Goal: Task Accomplishment & Management: Use online tool/utility

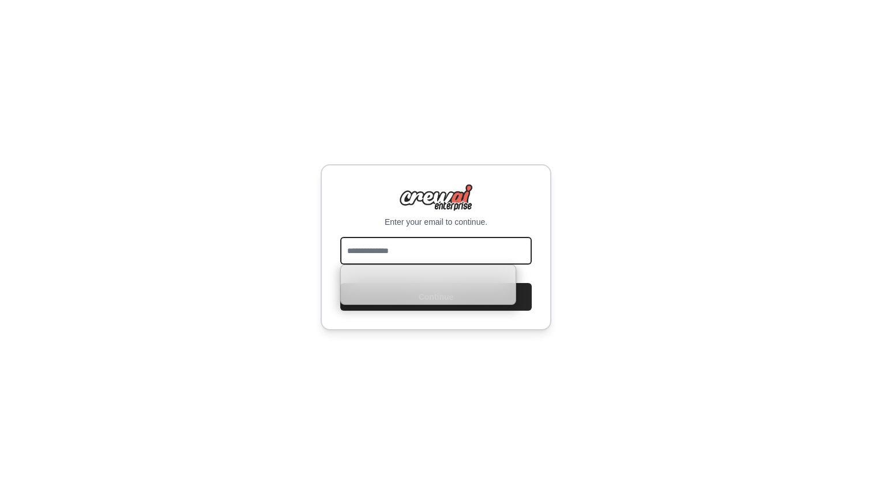
click at [400, 250] on input "email" at bounding box center [435, 251] width 191 height 28
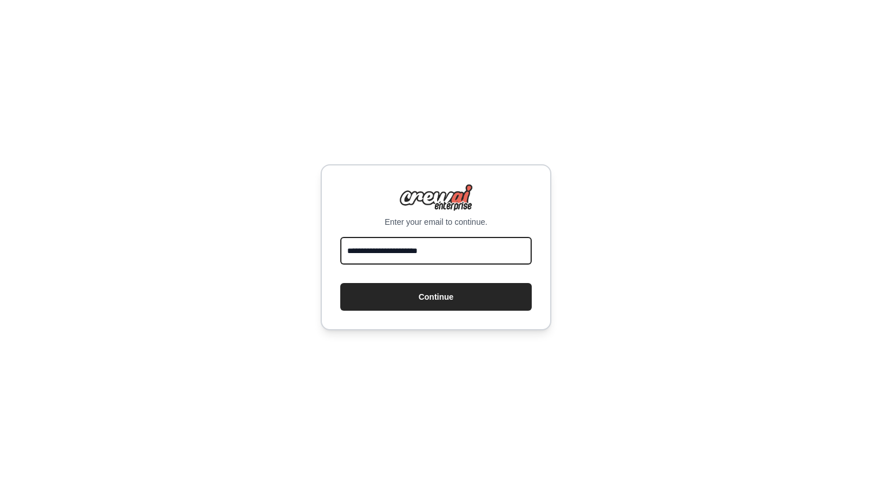
type input "**********"
click at [340, 283] on button "Continue" at bounding box center [435, 297] width 191 height 28
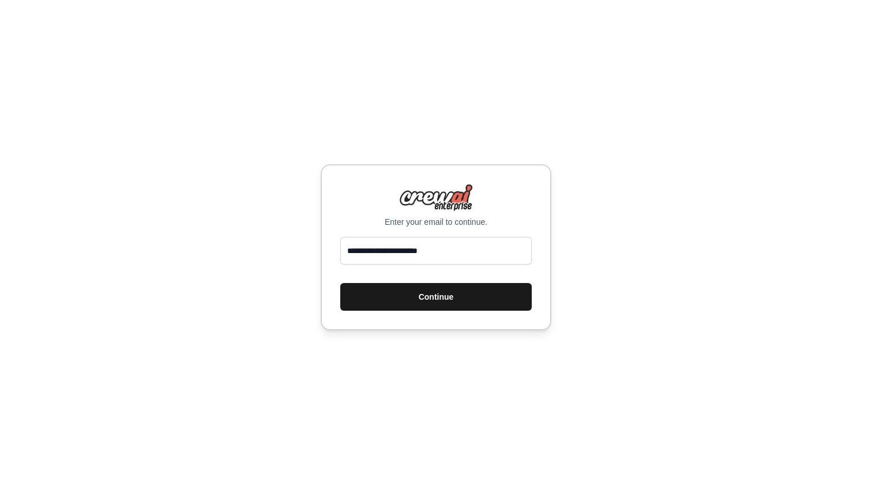
click at [517, 307] on button "Continue" at bounding box center [435, 297] width 191 height 28
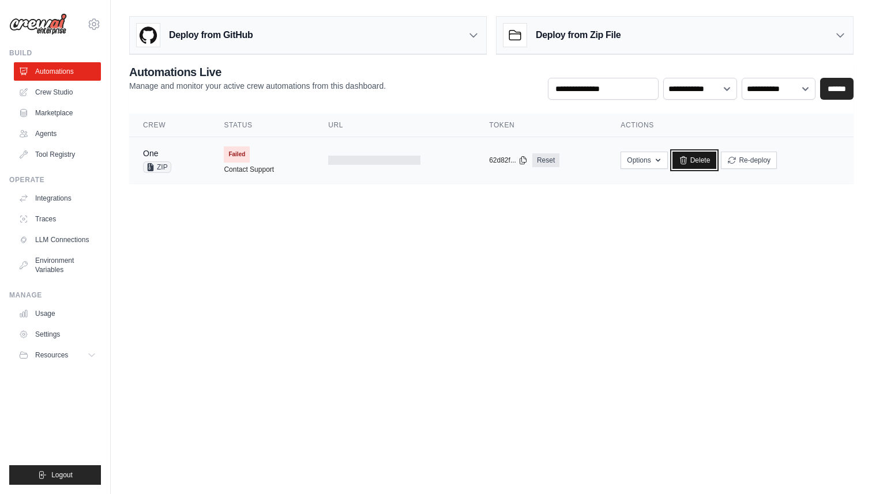
click at [694, 158] on link "Delete" at bounding box center [694, 160] width 44 height 17
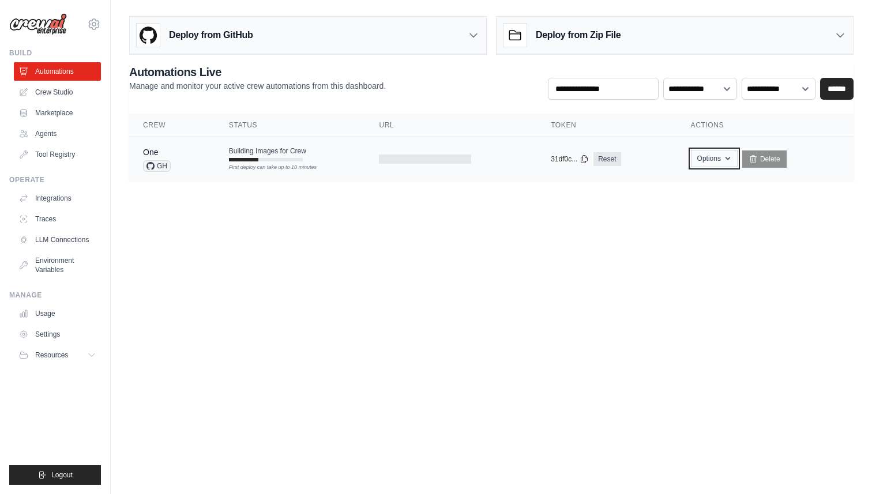
click at [707, 161] on button "Options" at bounding box center [714, 158] width 47 height 17
click at [655, 277] on body "john.nelson@calendly.com Settings Build Automations Crew Studio" at bounding box center [436, 247] width 872 height 494
click at [177, 153] on div "One GH" at bounding box center [172, 158] width 58 height 25
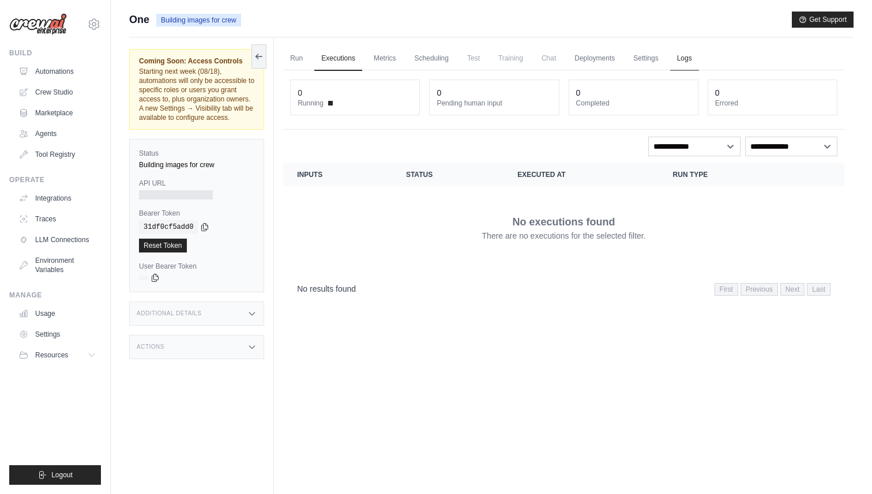
click at [683, 61] on link "Logs" at bounding box center [684, 59] width 29 height 24
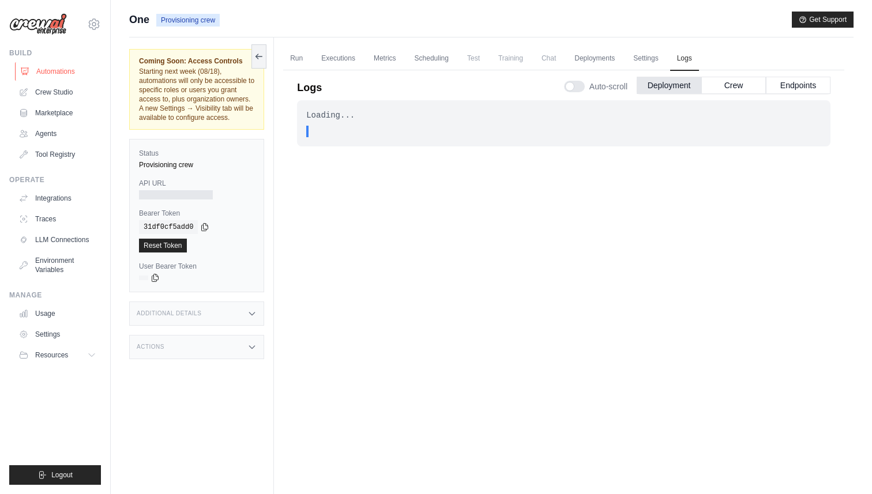
click at [59, 71] on link "Automations" at bounding box center [58, 71] width 87 height 18
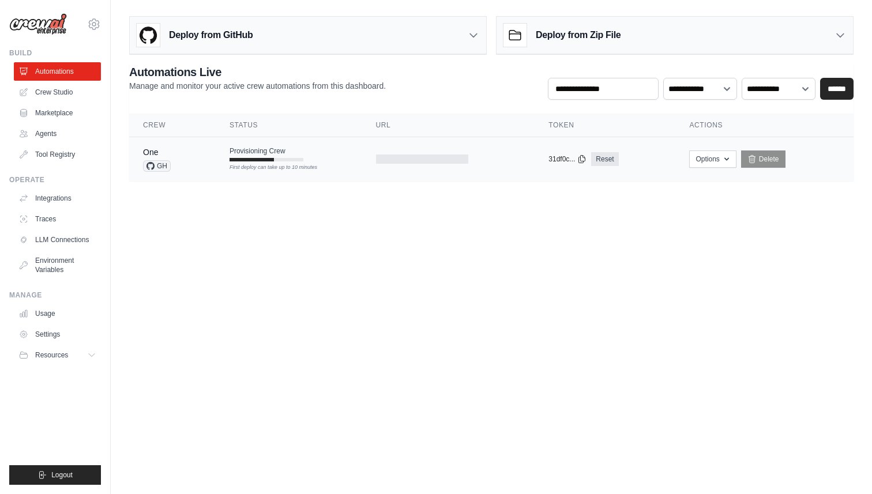
click at [262, 172] on tr "One GH Provisioning Crew First deploy can take up to 10 minutes copied 31df0c..…" at bounding box center [491, 159] width 724 height 44
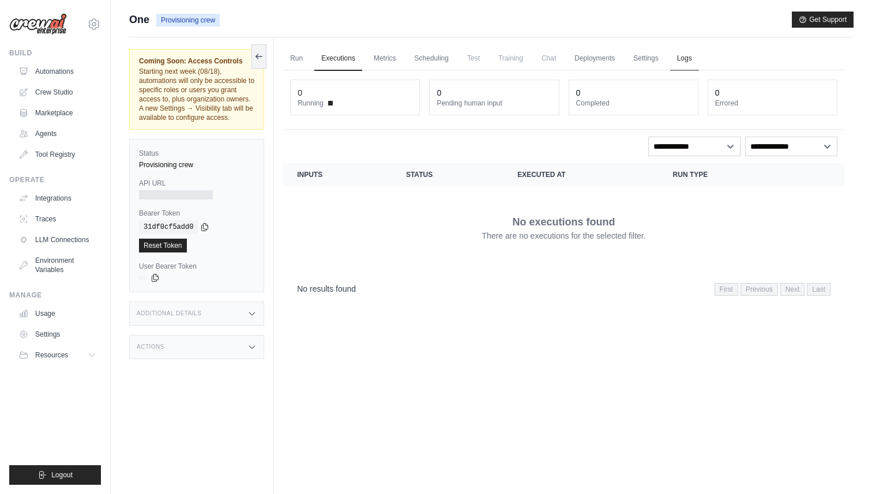
click at [689, 59] on link "Logs" at bounding box center [684, 59] width 29 height 24
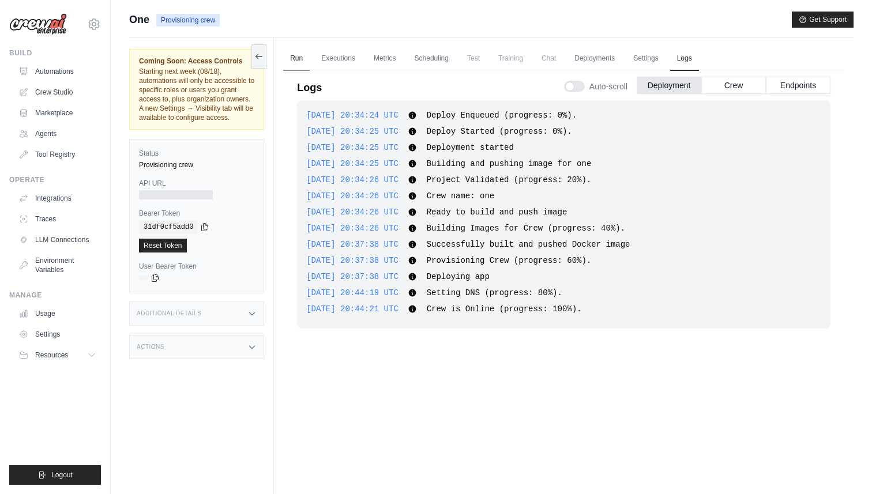
click at [284, 59] on link "Run" at bounding box center [296, 59] width 27 height 24
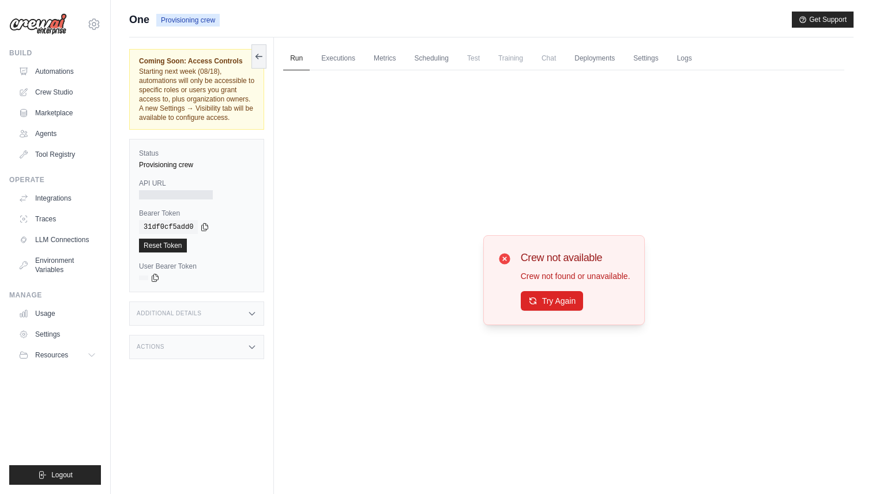
click at [541, 291] on div "Crew not available Crew not found or unavailable. Try Again" at bounding box center [576, 280] width 110 height 61
click at [546, 301] on button "Try Again" at bounding box center [552, 301] width 63 height 20
click at [197, 314] on div "Test Endpoints" at bounding box center [196, 318] width 135 height 24
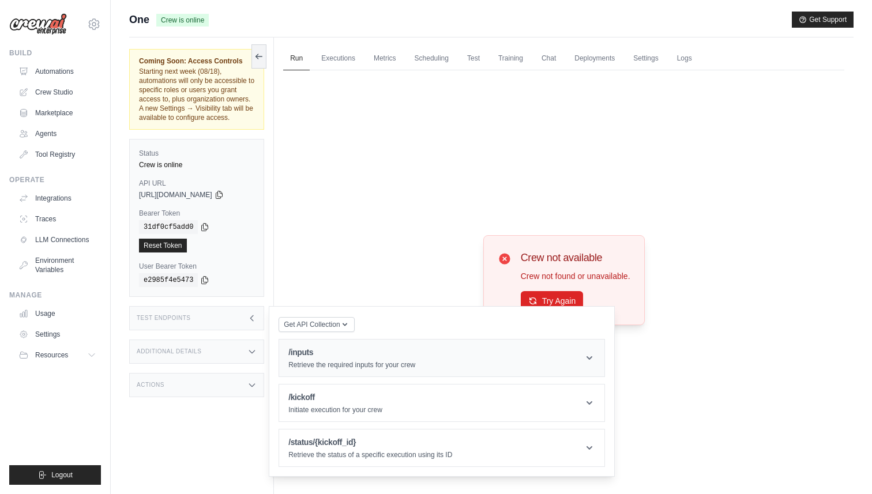
click at [339, 362] on p "Retrieve the required inputs for your crew" at bounding box center [351, 364] width 127 height 9
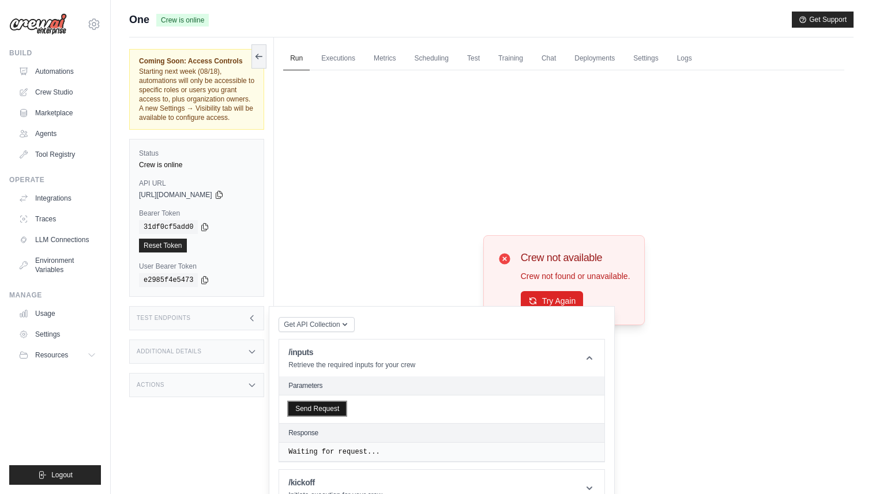
click at [329, 403] on button "Send Request" at bounding box center [317, 409] width 58 height 14
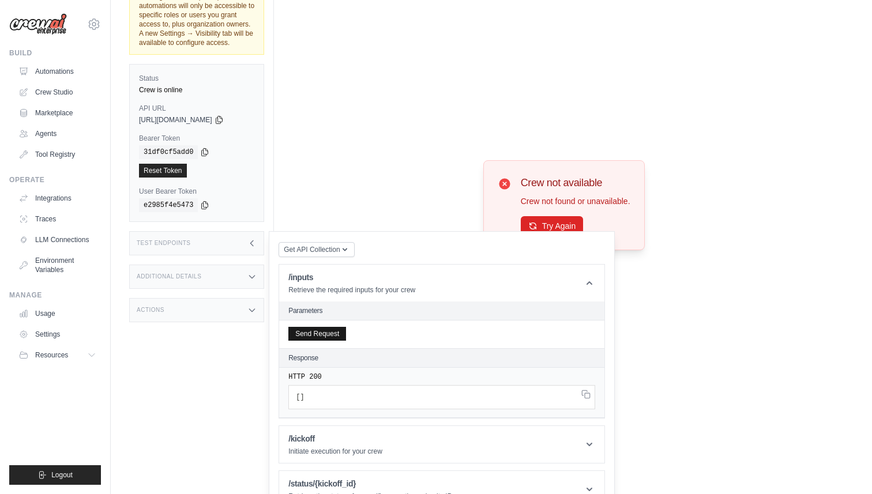
scroll to position [99, 0]
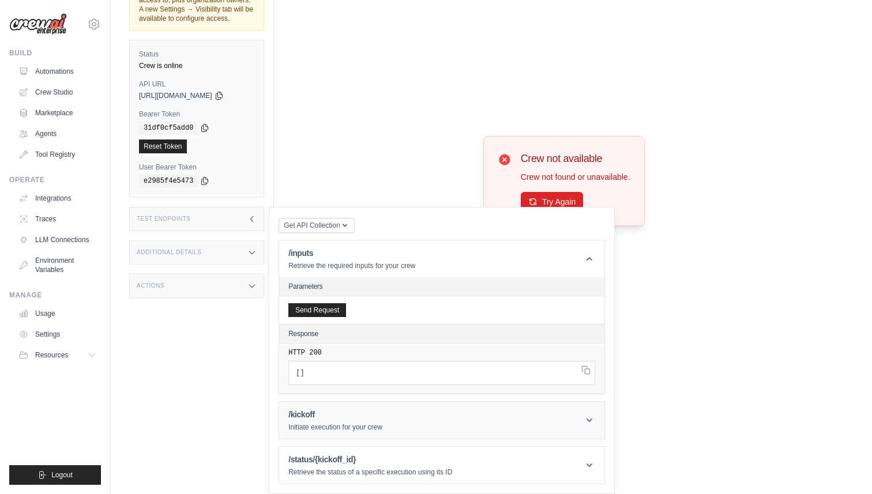
click at [330, 417] on h1 "/kickoff" at bounding box center [335, 415] width 94 height 12
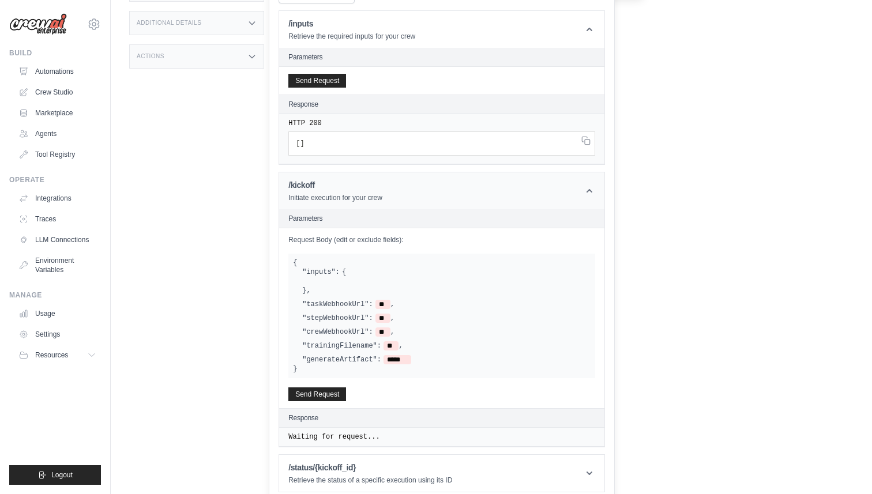
scroll to position [337, 0]
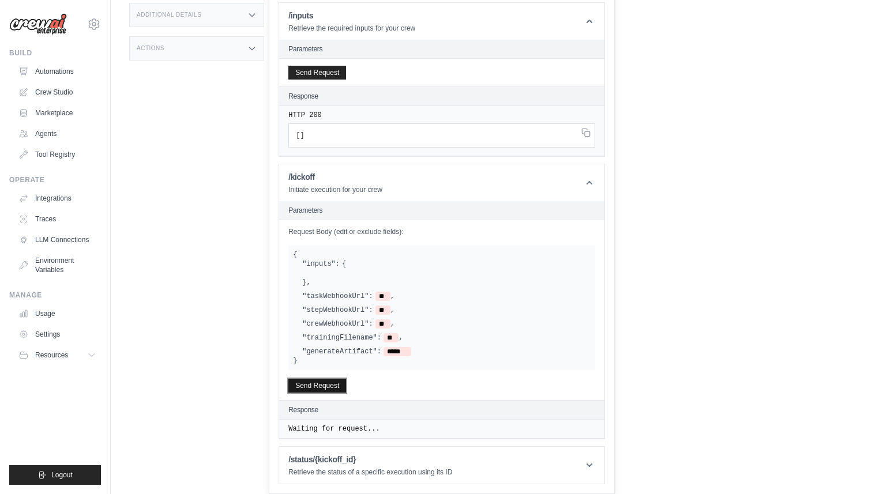
click at [328, 380] on button "Send Request" at bounding box center [317, 386] width 58 height 14
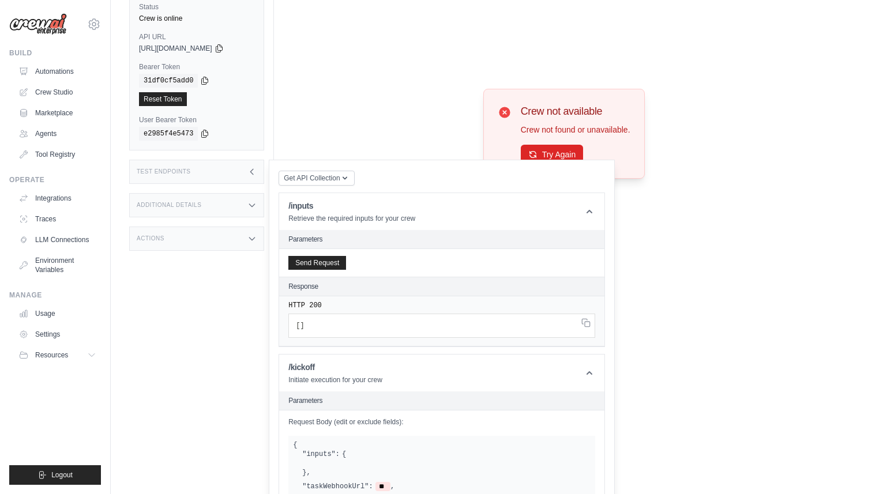
scroll to position [0, 0]
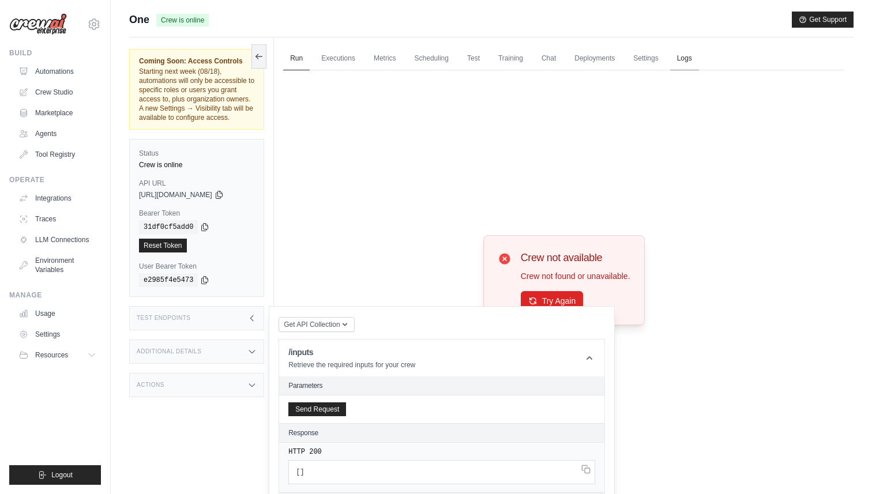
click at [680, 65] on link "Logs" at bounding box center [684, 59] width 29 height 24
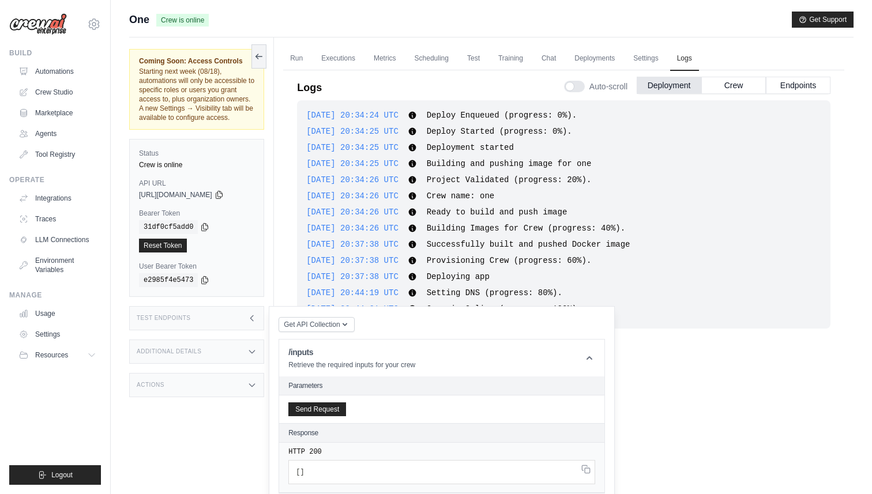
click at [240, 310] on div "Test Endpoints" at bounding box center [196, 318] width 135 height 24
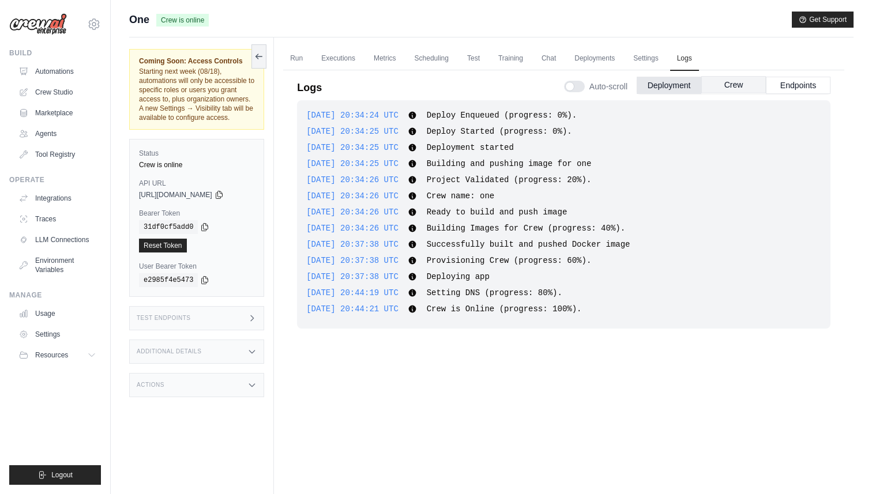
click at [731, 86] on button "Crew" at bounding box center [733, 84] width 65 height 17
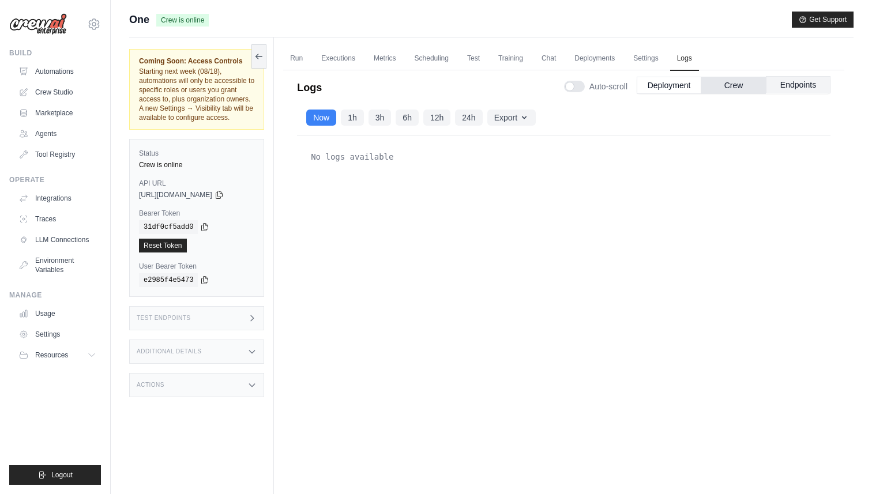
click at [796, 81] on button "Endpoints" at bounding box center [798, 84] width 65 height 17
click at [593, 57] on link "Deployments" at bounding box center [594, 59] width 54 height 24
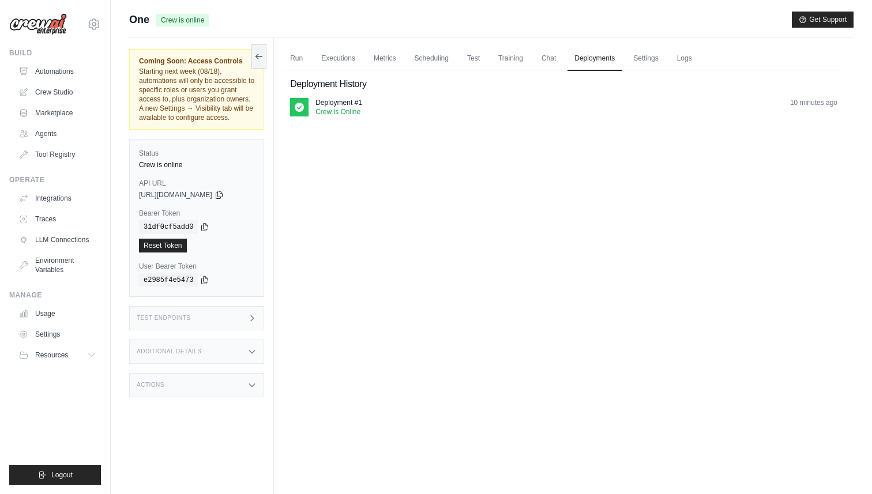
click at [374, 106] on div "Deployment #1 Crew is Online 10 minutes ago" at bounding box center [576, 107] width 522 height 18
click at [295, 62] on link "Run" at bounding box center [296, 59] width 27 height 24
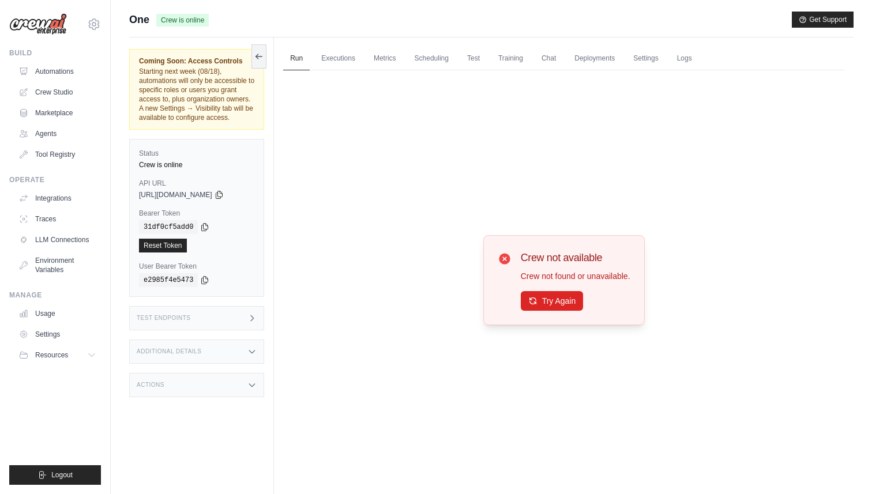
click at [201, 323] on div "Test Endpoints" at bounding box center [196, 318] width 135 height 24
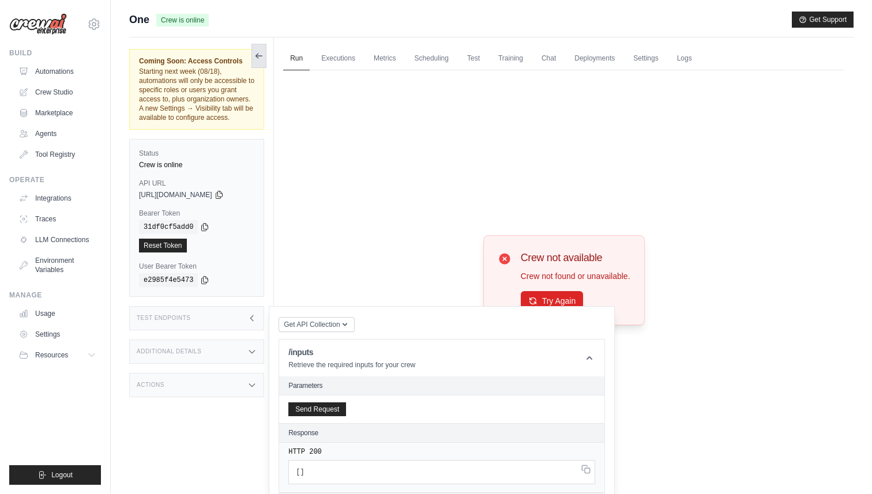
click at [261, 58] on icon at bounding box center [258, 55] width 9 height 9
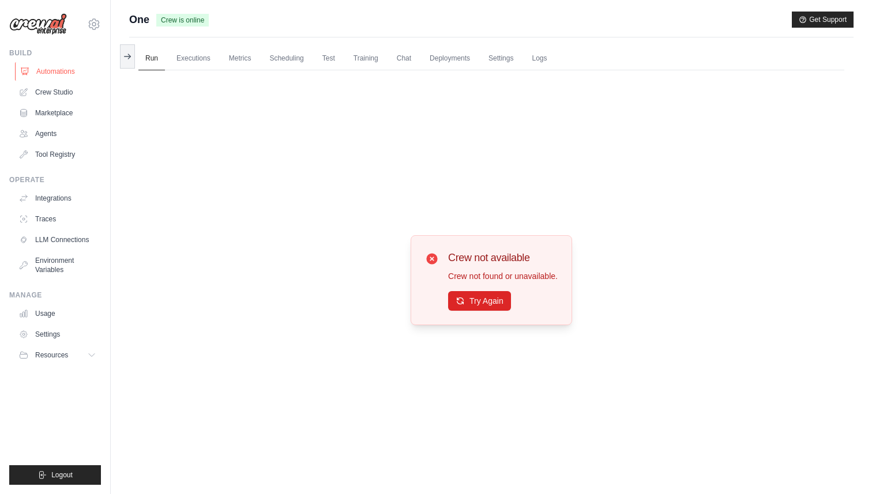
click at [52, 65] on link "Automations" at bounding box center [58, 71] width 87 height 18
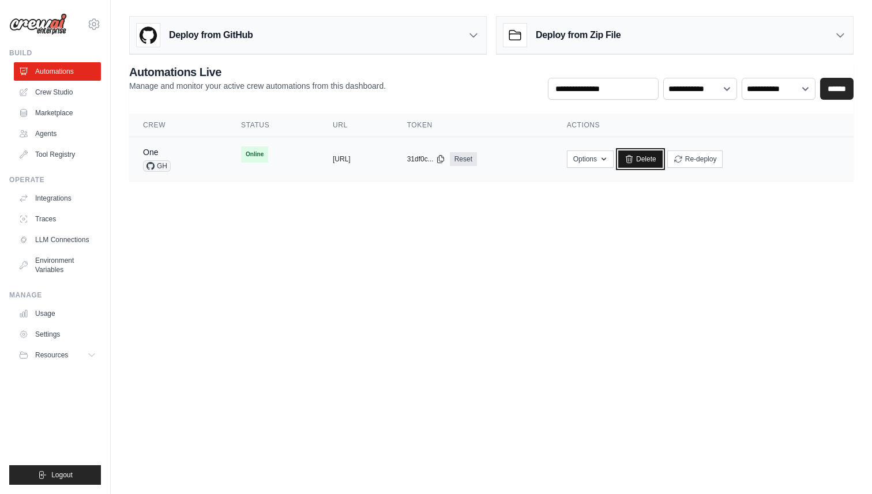
click at [663, 161] on link "Delete" at bounding box center [640, 159] width 44 height 17
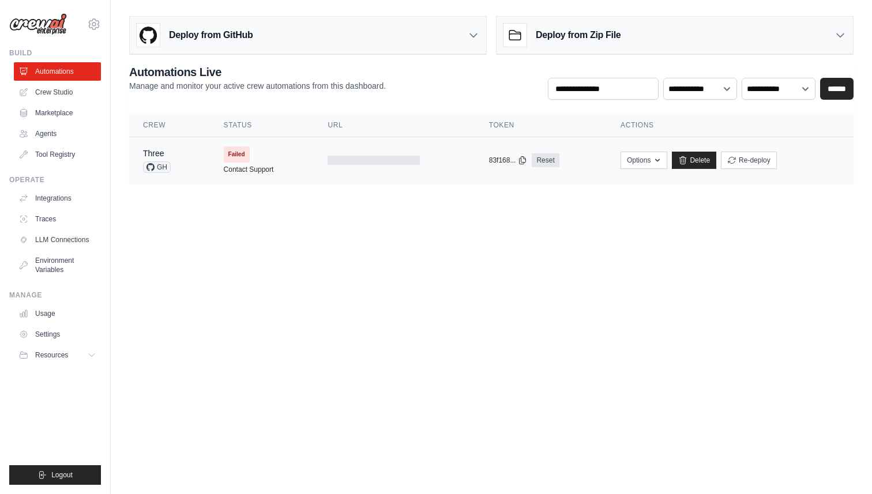
click at [284, 161] on td "Failed Contact Support" at bounding box center [262, 160] width 104 height 46
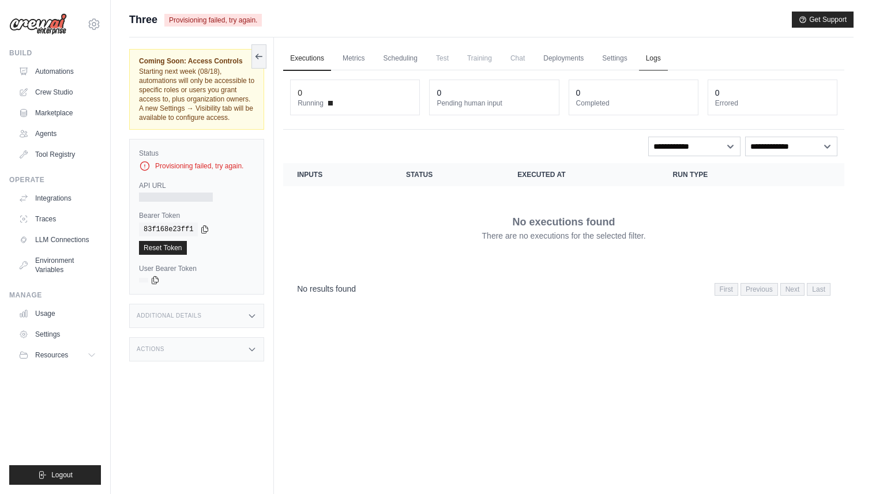
click at [650, 58] on link "Logs" at bounding box center [653, 59] width 29 height 24
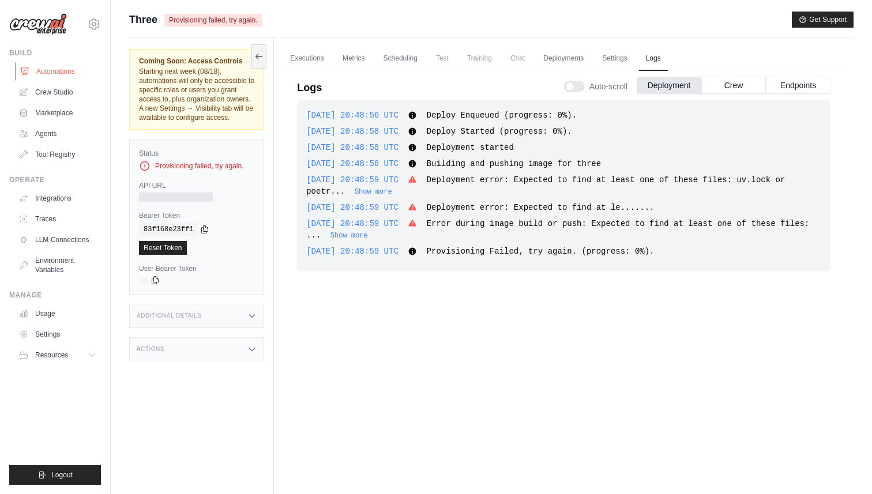
click at [53, 70] on link "Automations" at bounding box center [58, 71] width 87 height 18
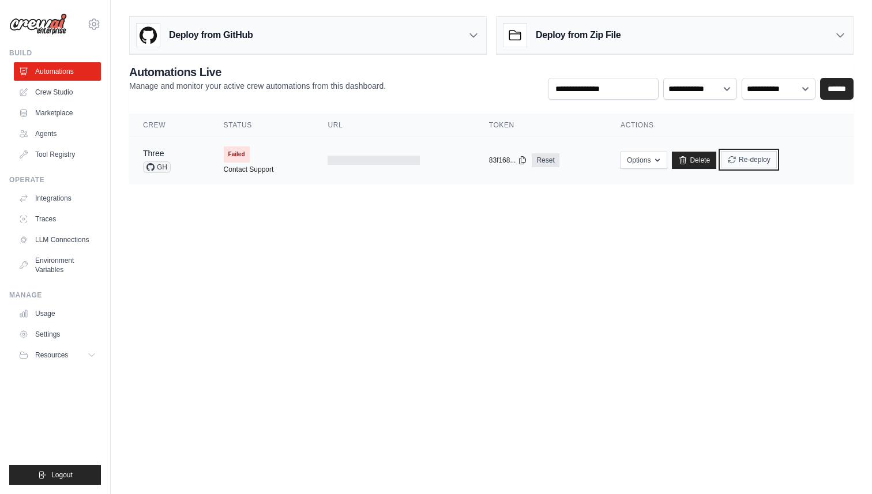
click at [744, 153] on button "Re-deploy" at bounding box center [749, 159] width 56 height 17
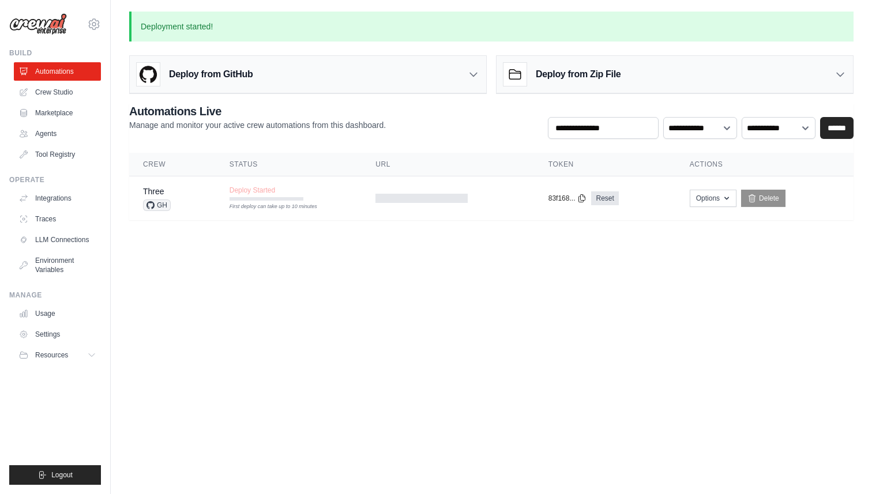
click at [316, 77] on div "Deploy from GitHub" at bounding box center [308, 74] width 356 height 37
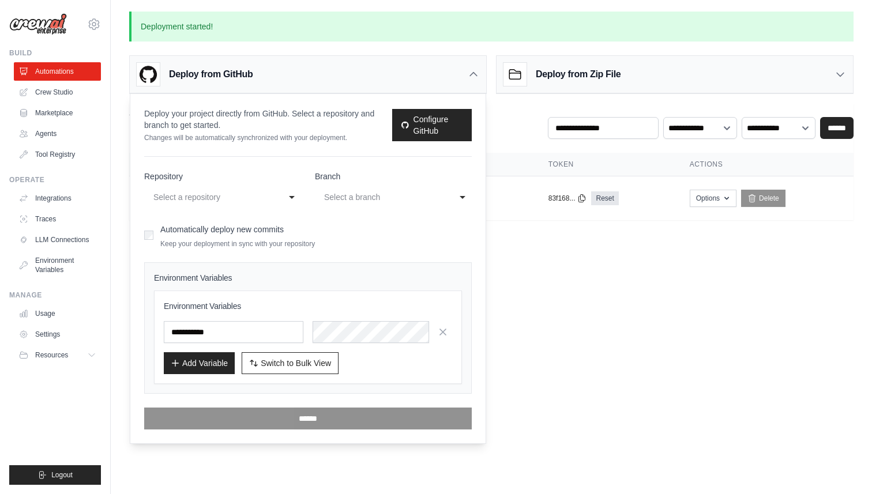
click at [206, 198] on div "Select a repository" at bounding box center [210, 197] width 115 height 14
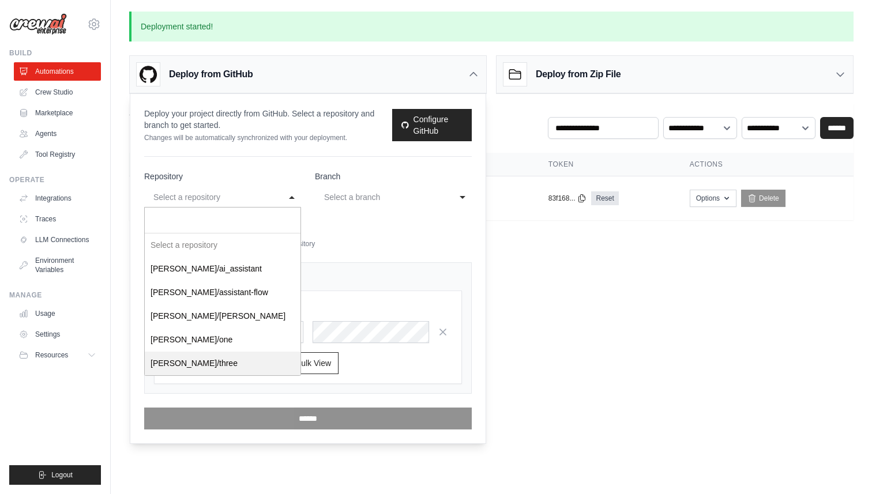
select select "**********"
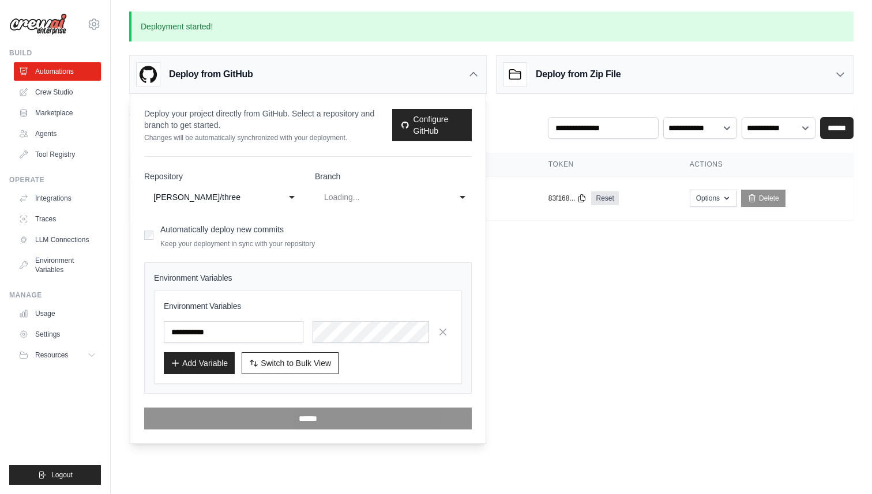
select select "****"
click at [377, 199] on div "main" at bounding box center [381, 197] width 115 height 14
click at [517, 240] on main "**********" at bounding box center [491, 123] width 761 height 246
click at [311, 359] on span "Switch to Bulk View" at bounding box center [296, 363] width 70 height 12
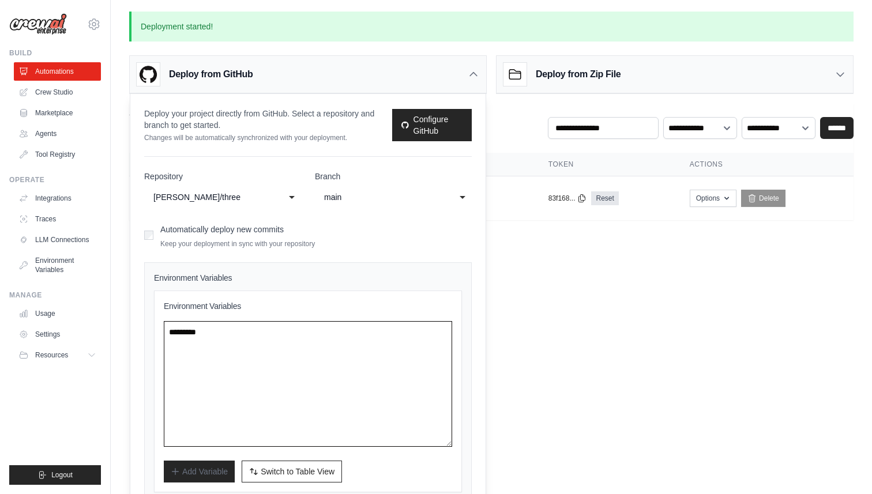
click at [259, 358] on textarea at bounding box center [308, 384] width 288 height 126
paste textarea "**********"
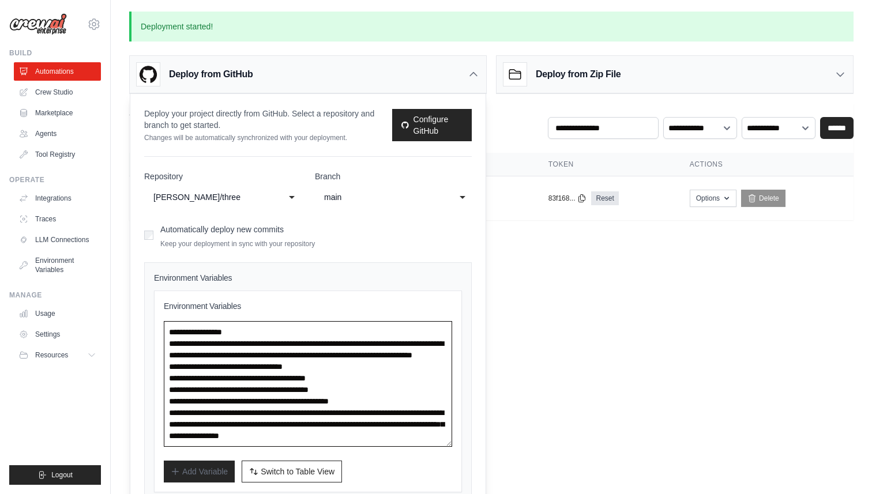
scroll to position [86, 0]
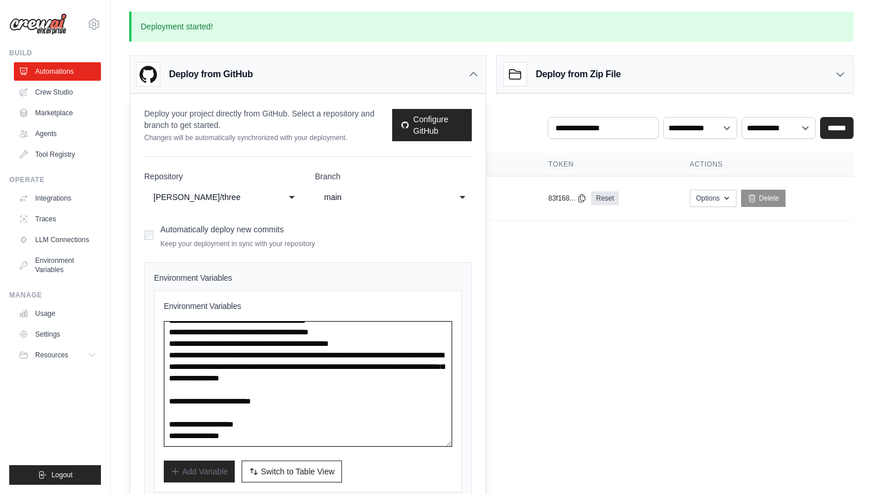
type textarea "**********"
click at [443, 245] on div "Automatically deploy new commits Keep your deployment in sync with your reposit…" at bounding box center [308, 234] width 328 height 27
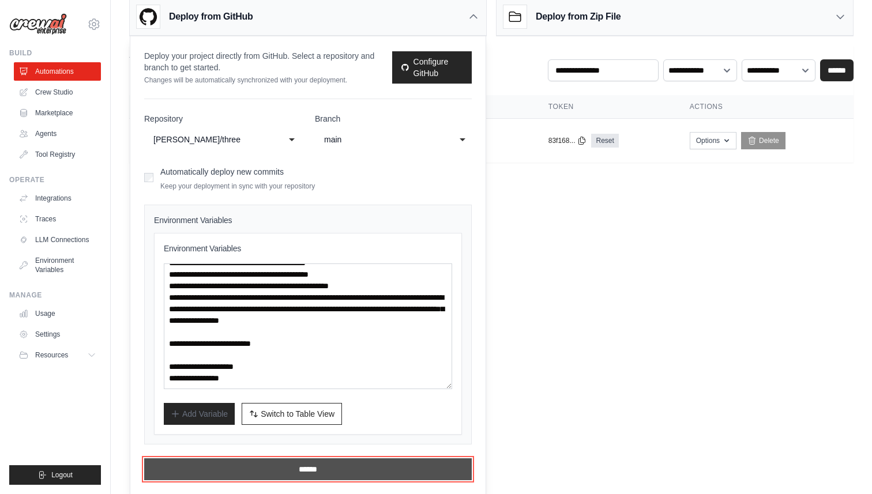
click at [326, 464] on input "******" at bounding box center [308, 469] width 328 height 22
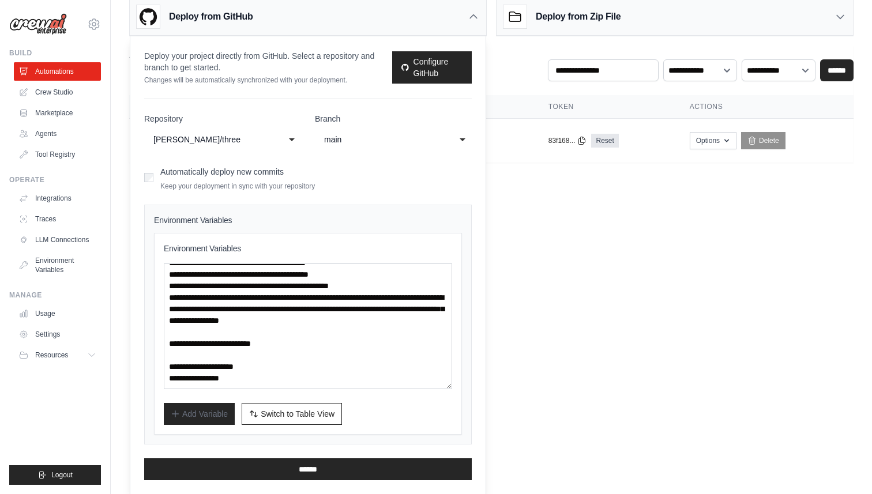
scroll to position [0, 0]
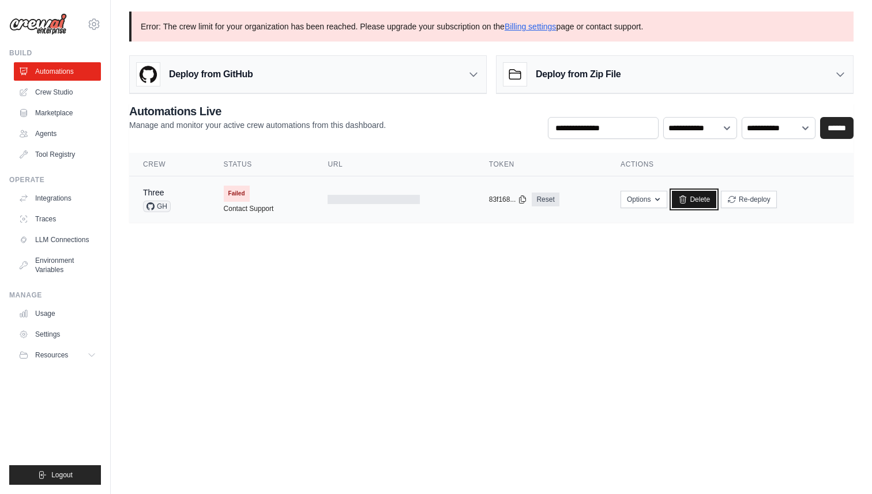
click at [694, 198] on link "Delete" at bounding box center [694, 199] width 44 height 17
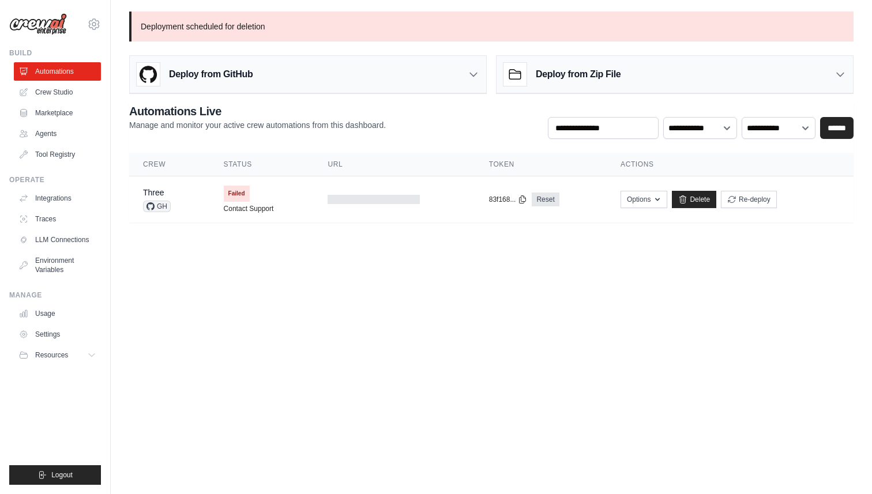
drag, startPoint x: 0, startPoint y: 0, endPoint x: 377, endPoint y: 74, distance: 383.7
click at [377, 74] on div "Deploy from GitHub" at bounding box center [308, 74] width 356 height 37
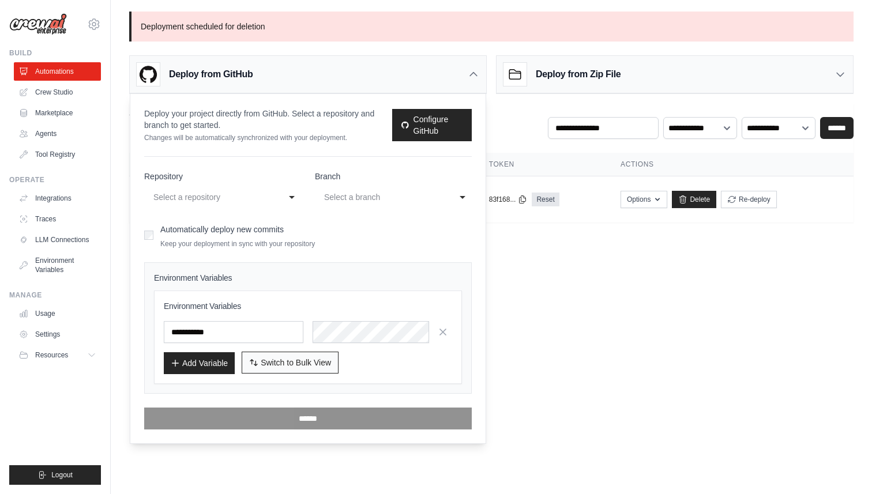
click at [275, 368] on button "Switch to Bulk View Switch to Table View" at bounding box center [290, 363] width 97 height 22
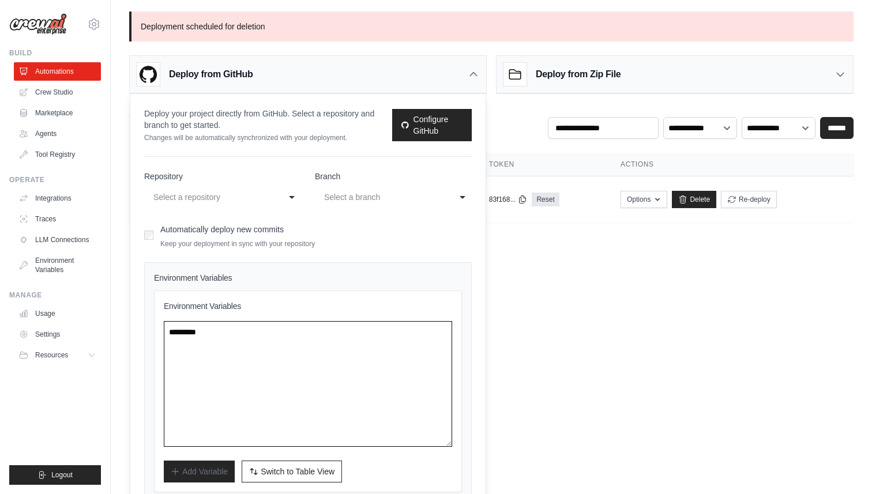
click at [272, 362] on textarea at bounding box center [308, 384] width 288 height 126
paste textarea "**********"
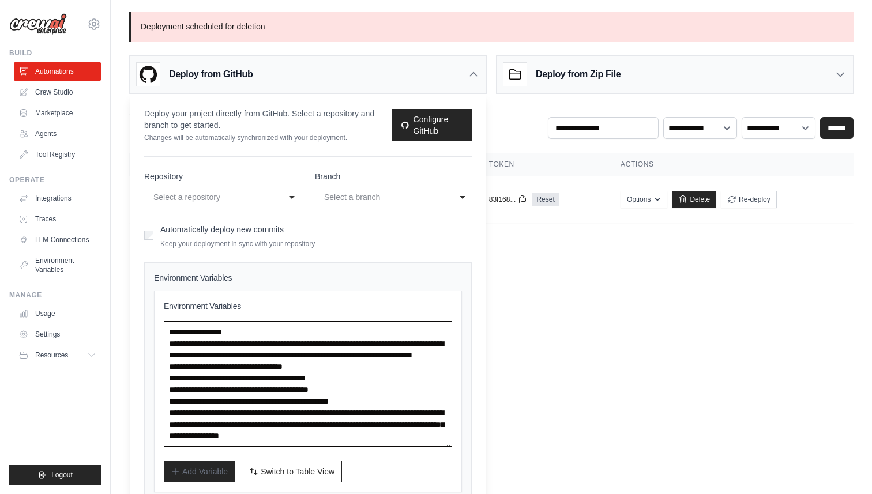
scroll to position [86, 0]
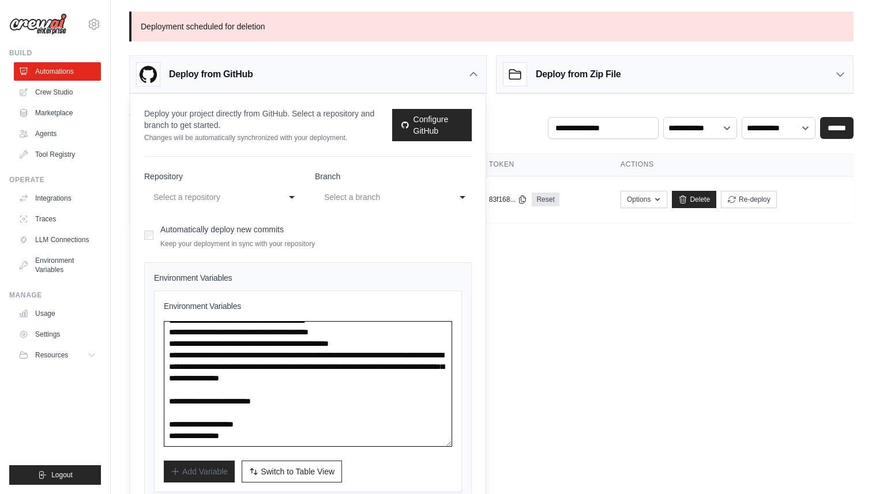
click at [257, 200] on div "Select a repository" at bounding box center [210, 197] width 115 height 14
type textarea "**********"
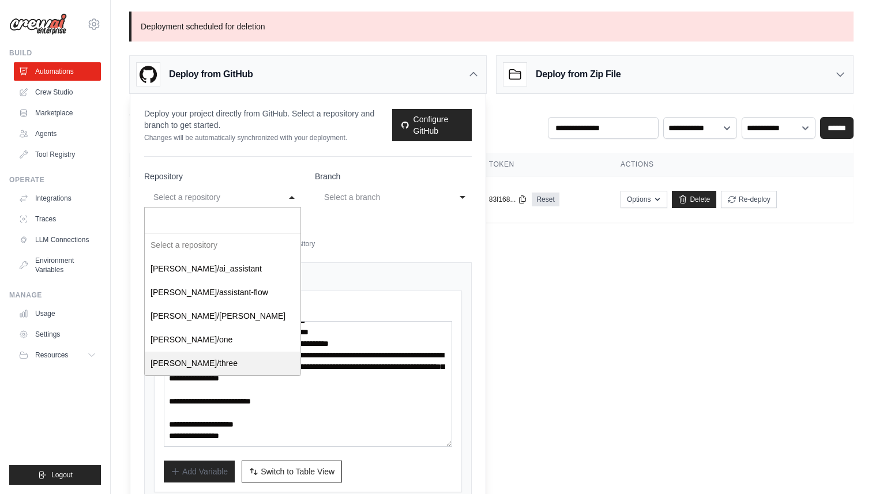
select select "**********"
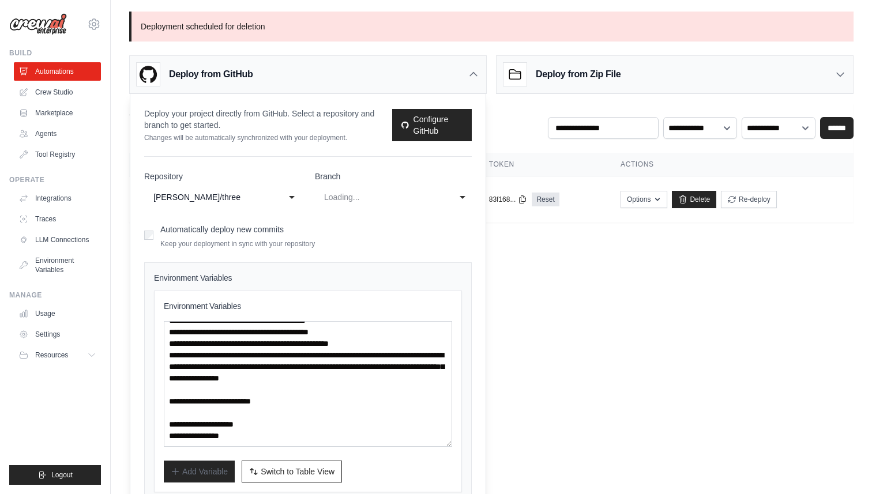
select select "****"
click at [340, 147] on div "**********" at bounding box center [307, 323] width 355 height 458
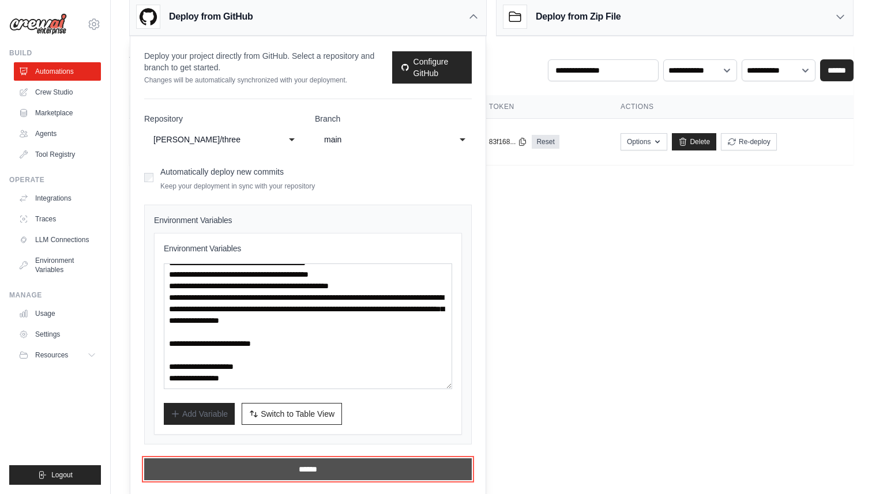
click at [341, 469] on input "******" at bounding box center [308, 469] width 328 height 22
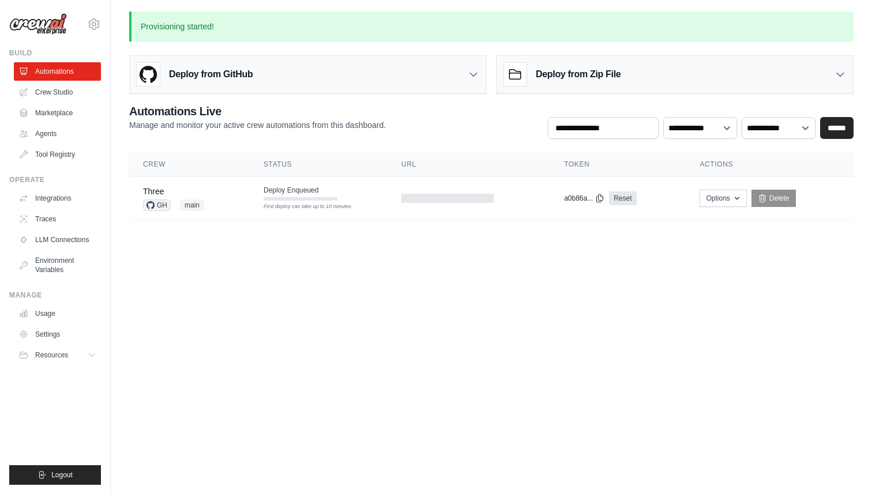
scroll to position [0, 0]
click at [241, 191] on td "Three GH main" at bounding box center [189, 198] width 121 height 44
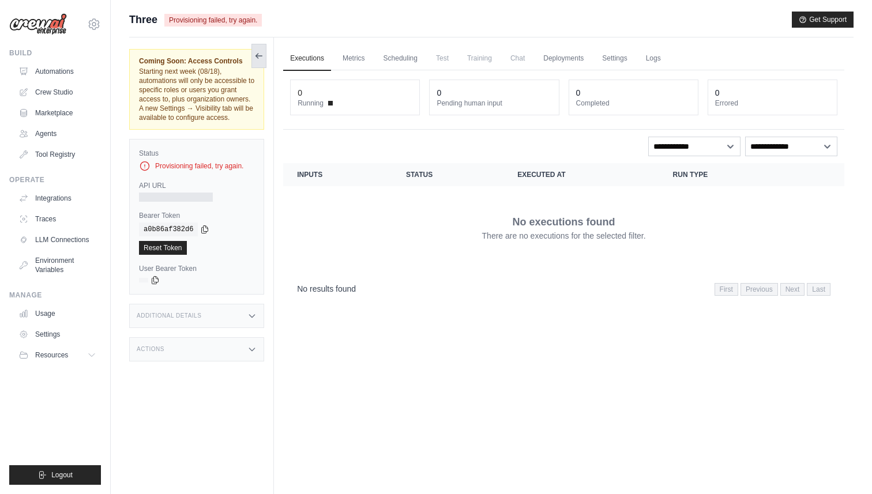
click at [259, 54] on icon at bounding box center [258, 55] width 9 height 9
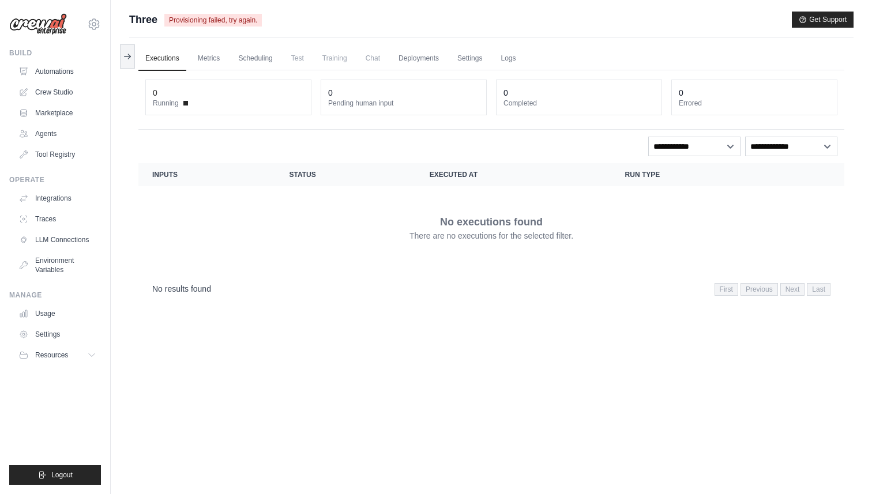
click at [259, 54] on link "Scheduling" at bounding box center [255, 59] width 48 height 24
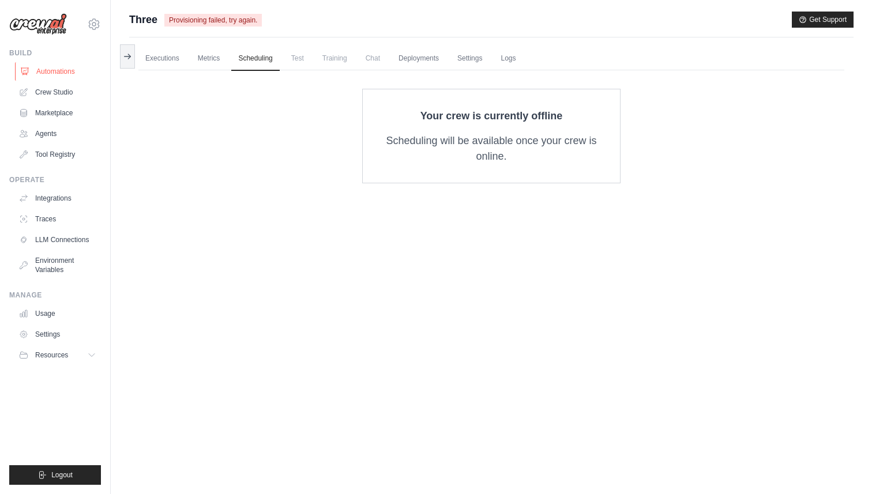
click at [52, 70] on link "Automations" at bounding box center [58, 71] width 87 height 18
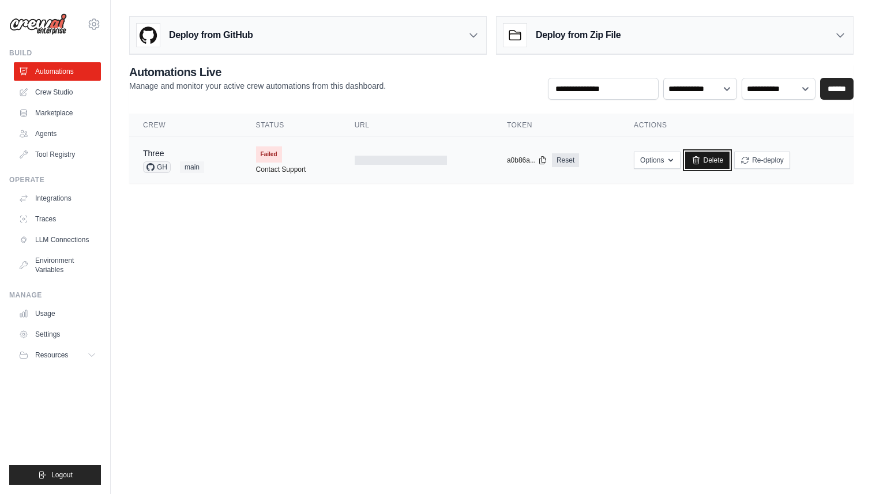
click at [711, 159] on link "Delete" at bounding box center [707, 160] width 44 height 17
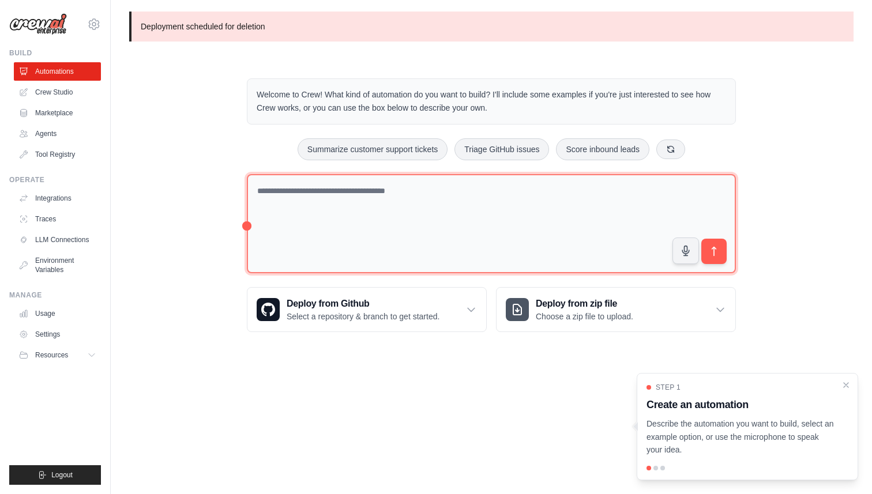
click at [507, 223] on textarea at bounding box center [491, 224] width 489 height 100
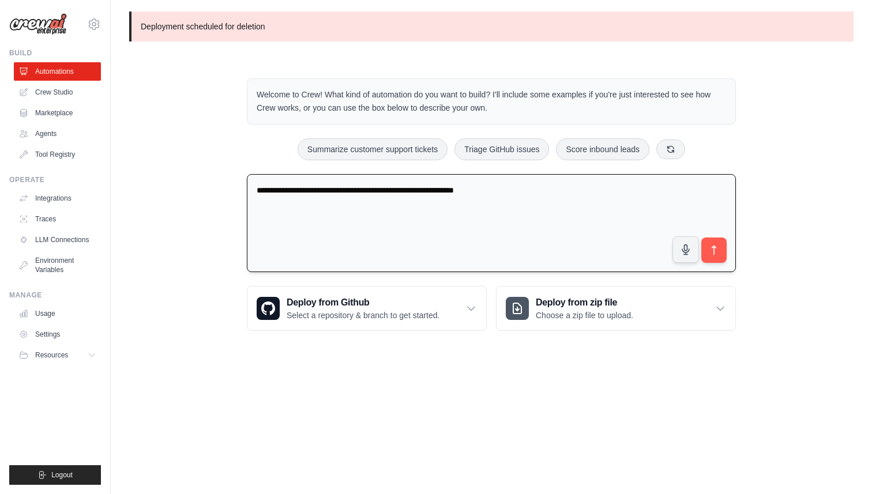
type textarea "**********"
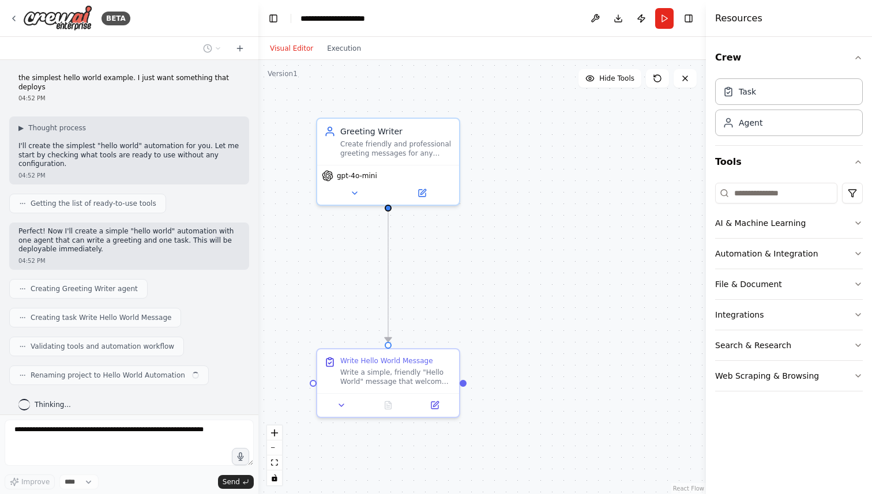
scroll to position [9, 0]
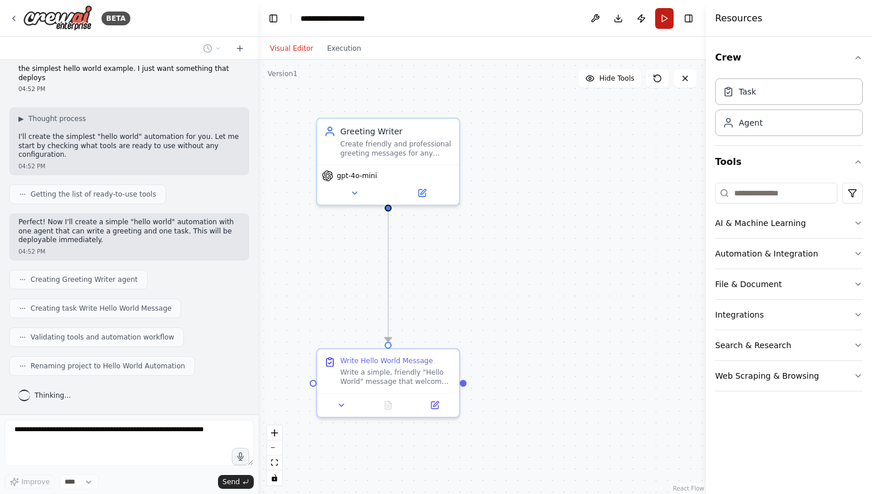
click at [667, 17] on button "Run" at bounding box center [664, 18] width 18 height 21
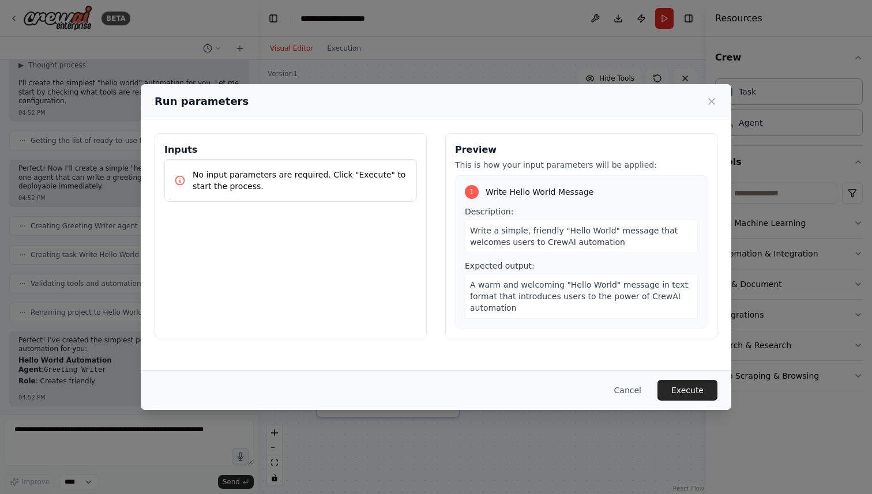
click at [701, 411] on div "Run parameters Inputs No input parameters are required. Click "Execute" to star…" at bounding box center [436, 247] width 872 height 494
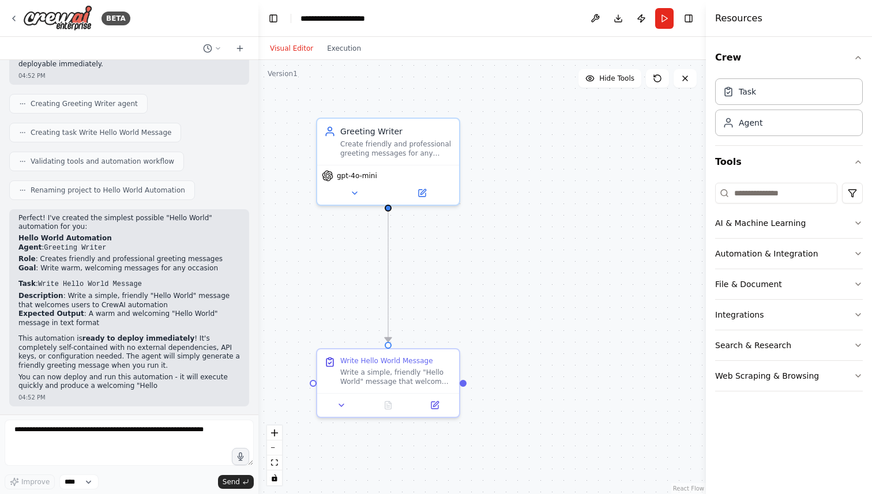
scroll to position [194, 0]
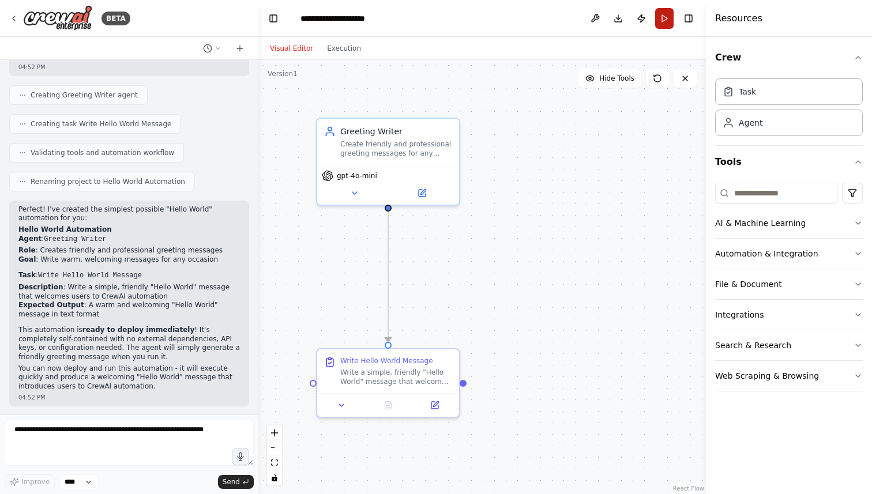
click at [666, 22] on button "Run" at bounding box center [664, 18] width 18 height 21
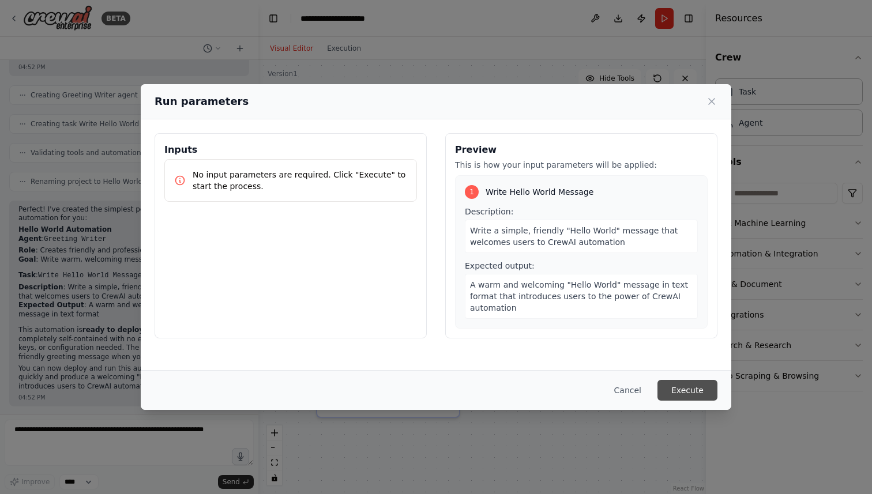
click at [675, 388] on button "Execute" at bounding box center [687, 390] width 60 height 21
